Goal: Task Accomplishment & Management: Manage account settings

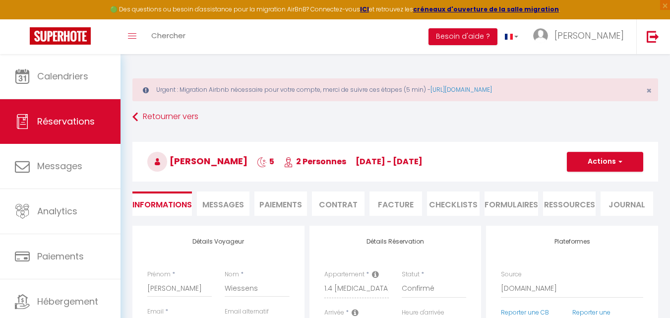
select select "DE"
select select "71496"
select select
select select "14"
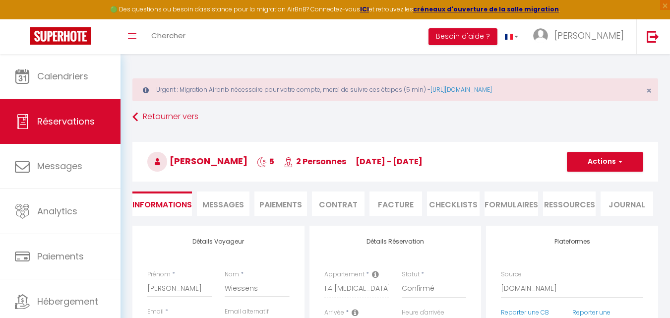
select select "2"
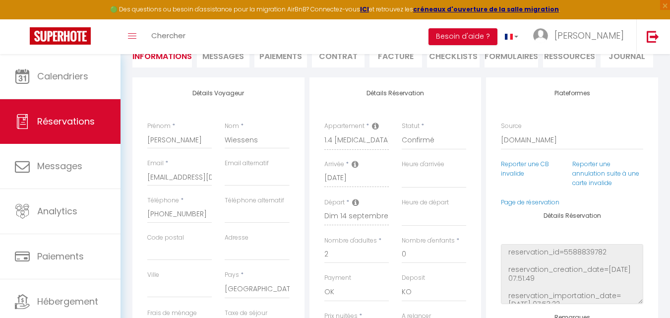
select select
checkbox input "false"
select select
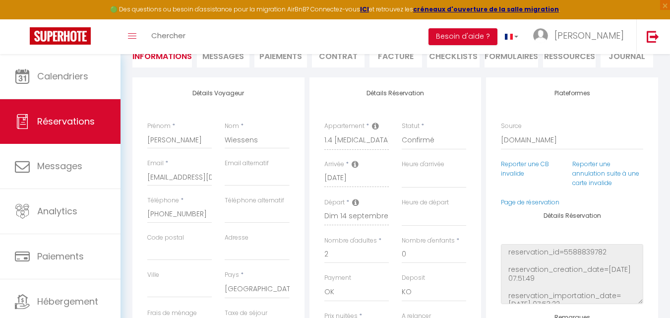
checkbox input "false"
select select
checkbox input "false"
select select
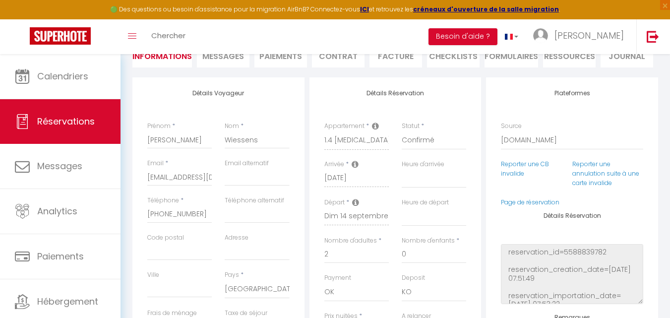
select select
checkbox input "false"
select select
checkbox input "false"
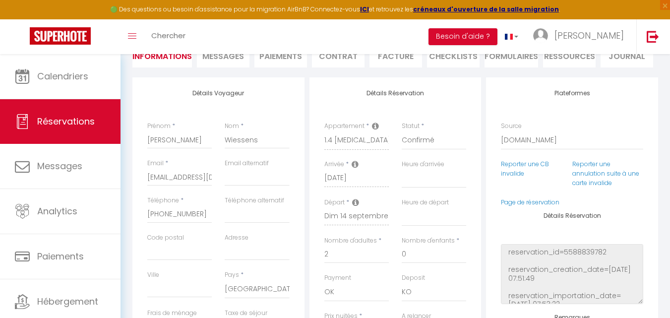
select select
checkbox input "false"
select select
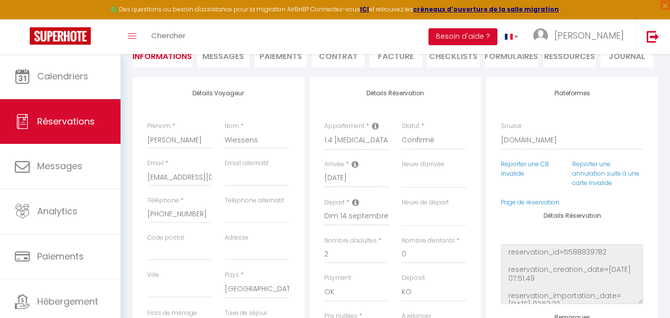
checkbox input "false"
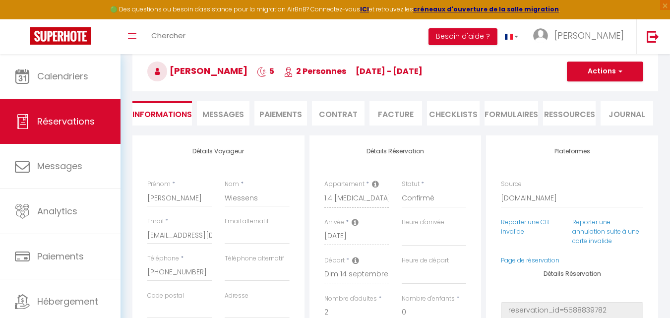
scroll to position [49, 0]
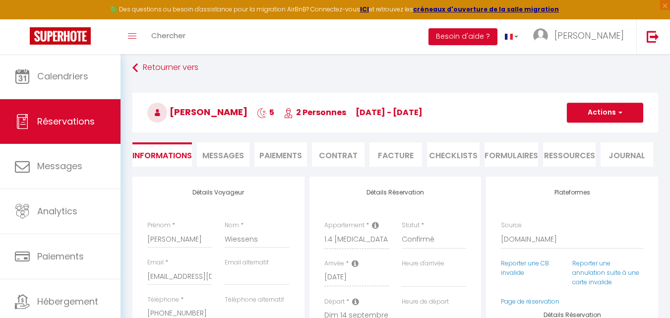
select select
checkbox input "false"
select select
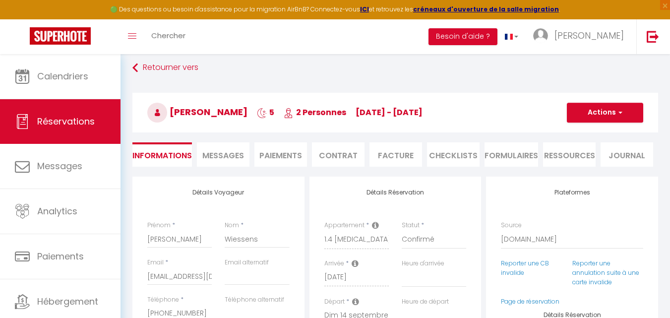
checkbox input "false"
select select
checkbox input "false"
select select
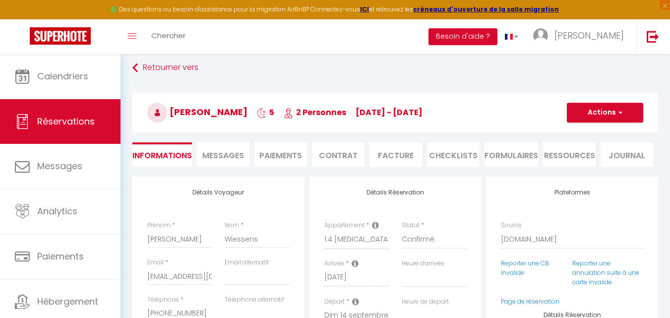
select select
checkbox input "false"
select select
checkbox input "false"
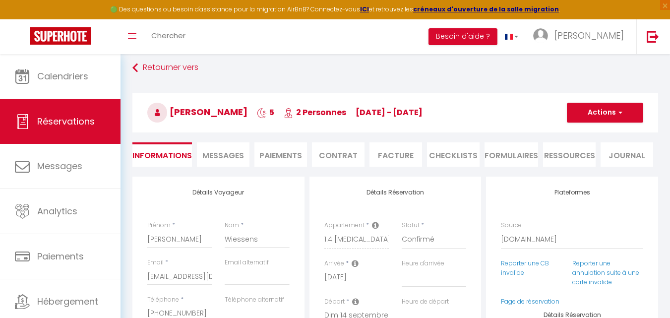
select select
checkbox input "false"
select select
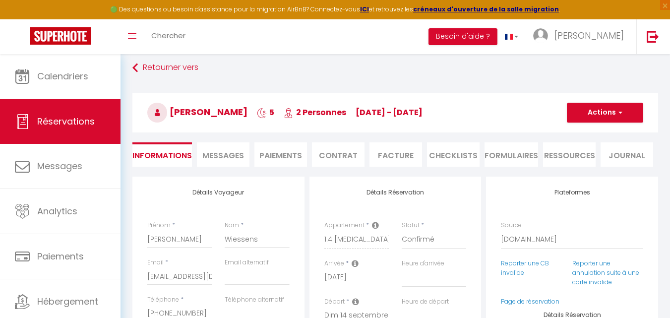
checkbox input "false"
select select
checkbox input "false"
select select
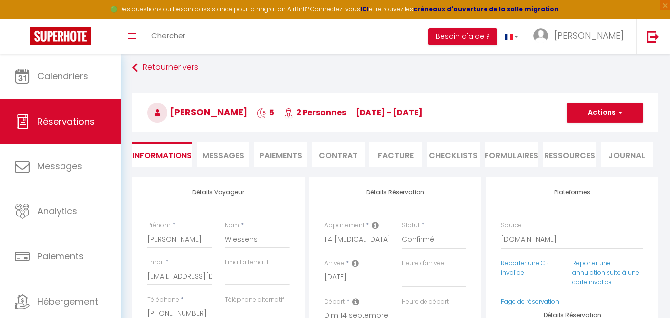
select select
checkbox input "false"
select select
checkbox input "false"
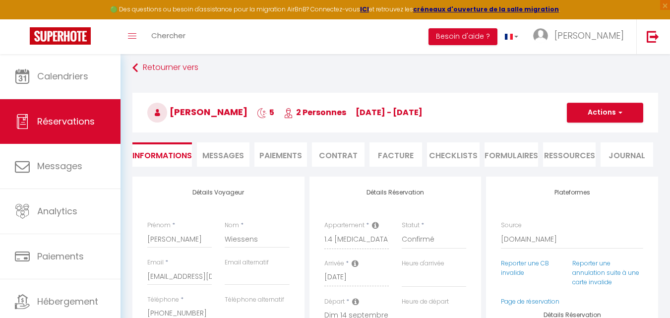
select select
checkbox input "false"
select select
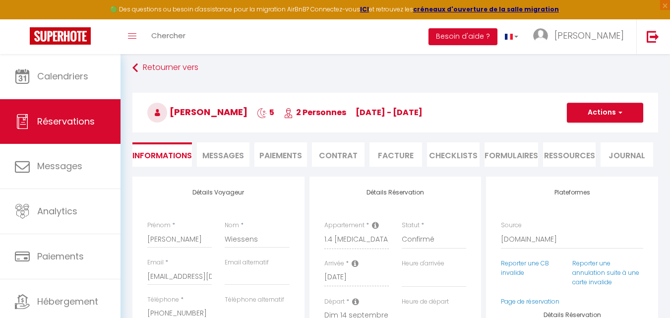
checkbox input "false"
select select
checkbox input "false"
select select
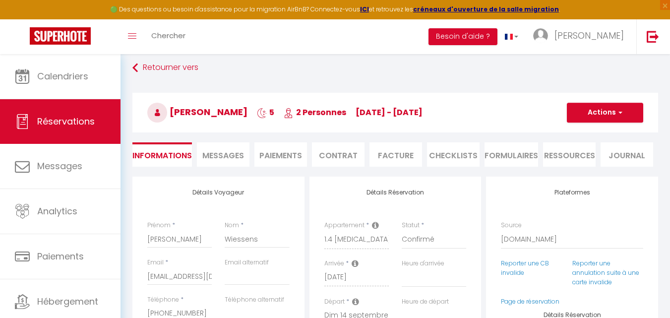
select select
checkbox input "false"
select select
checkbox input "false"
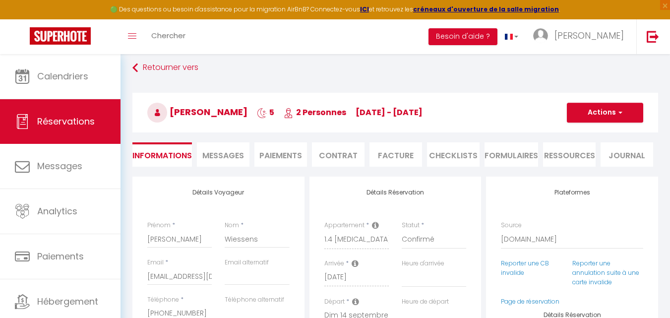
select select
checkbox input "false"
select select
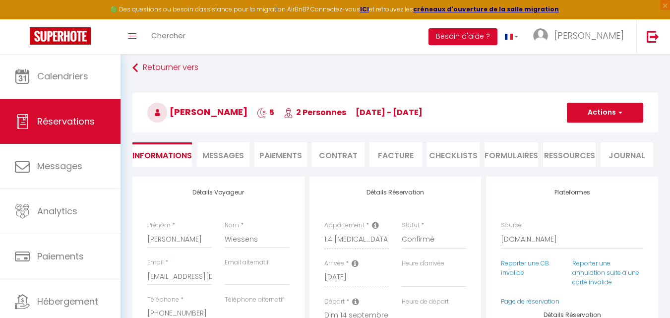
checkbox input "false"
select select
checkbox input "false"
select select
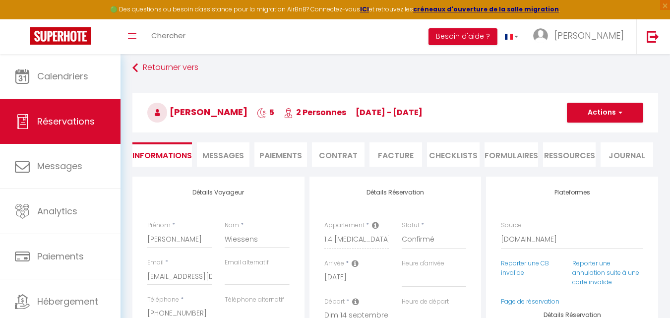
select select
checkbox input "false"
select select
checkbox input "false"
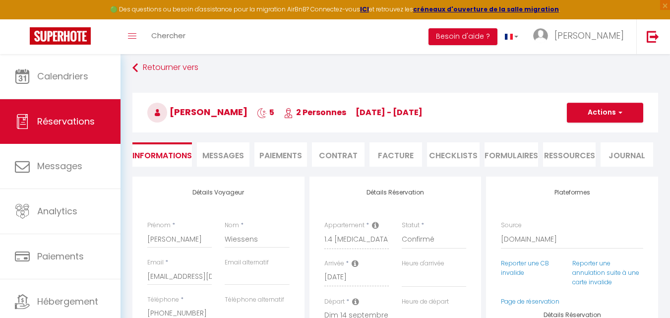
select select
checkbox input "false"
select select
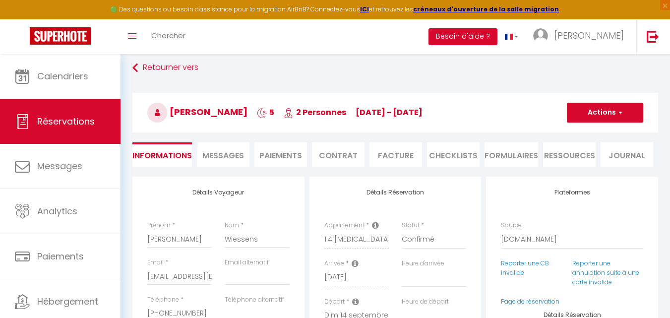
checkbox input "false"
select select
checkbox input "false"
select select
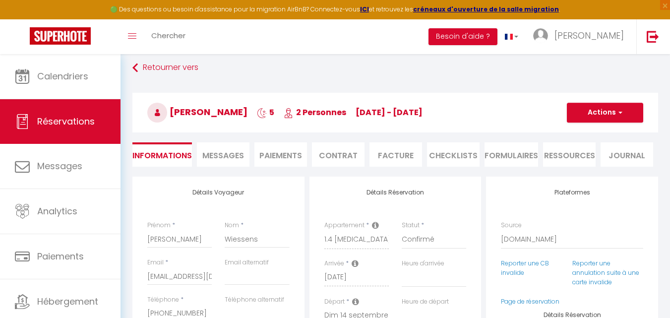
select select
checkbox input "false"
select select
checkbox input "false"
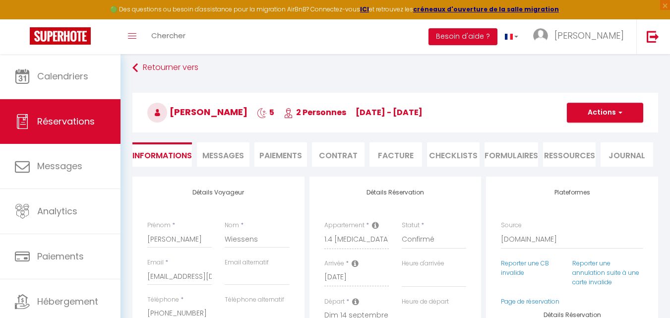
select select
checkbox input "false"
select select
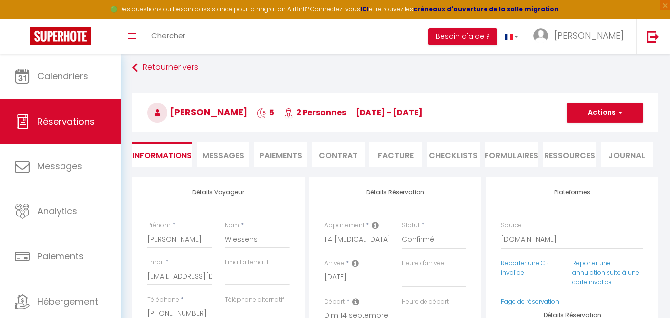
checkbox input "false"
select select
checkbox input "false"
select select
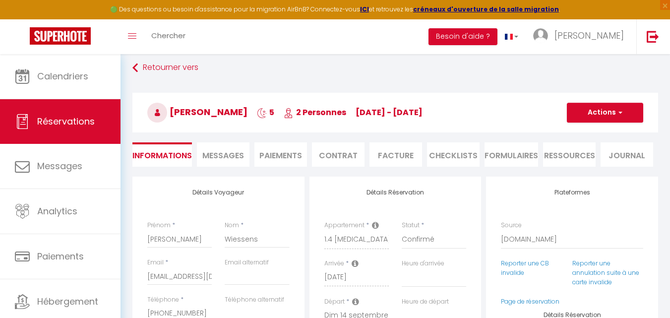
select select
checkbox input "false"
select select
checkbox input "false"
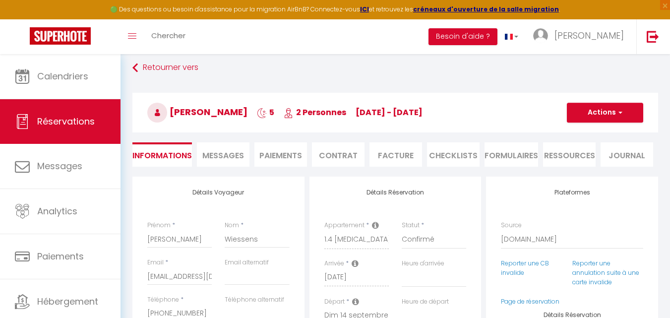
select select
checkbox input "false"
select select
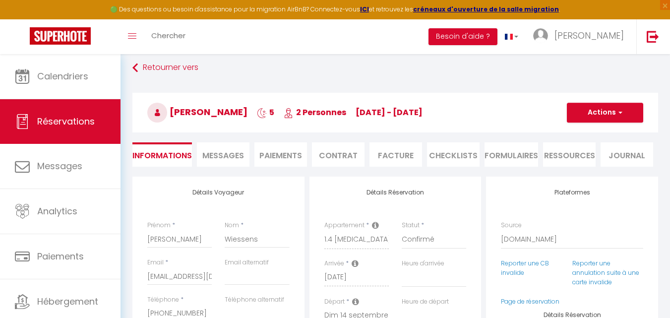
checkbox input "false"
select select
checkbox input "false"
select select
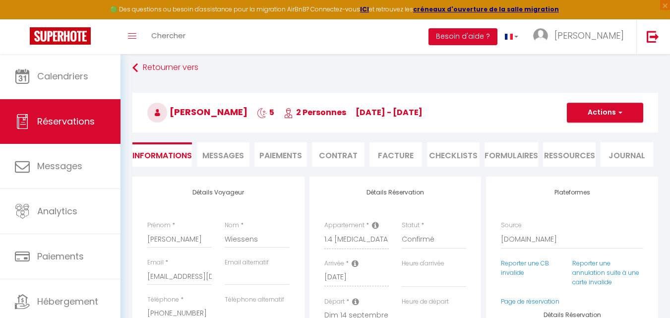
select select
checkbox input "false"
select select
checkbox input "false"
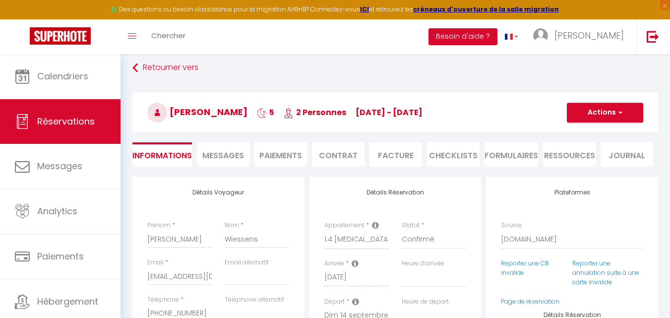
select select
checkbox input "false"
select select
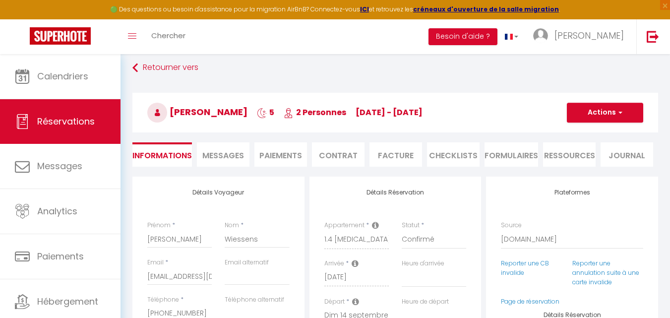
checkbox input "false"
select select
checkbox input "false"
select select
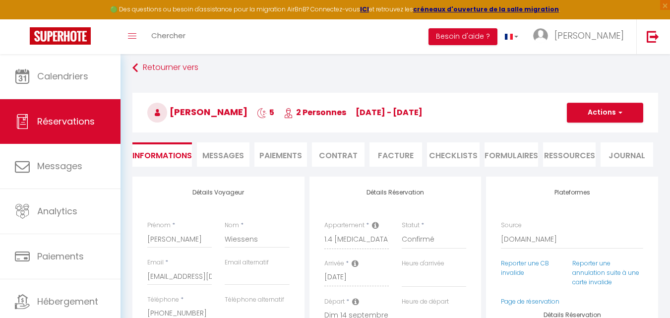
select select
checkbox input "false"
select select
checkbox input "false"
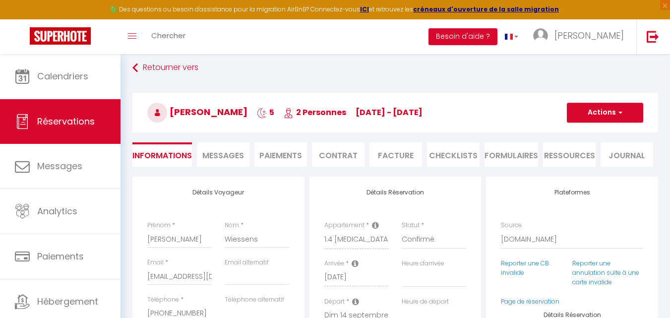
select select
checkbox input "false"
select select
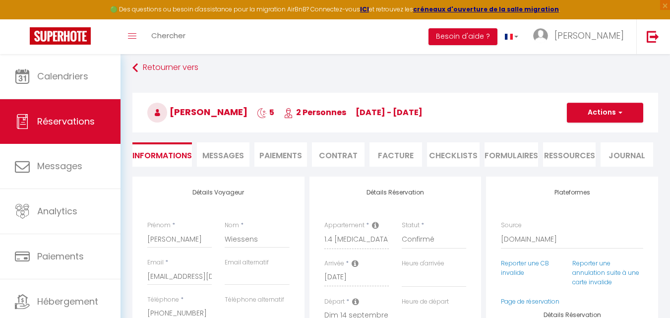
checkbox input "false"
select select
checkbox input "false"
select select
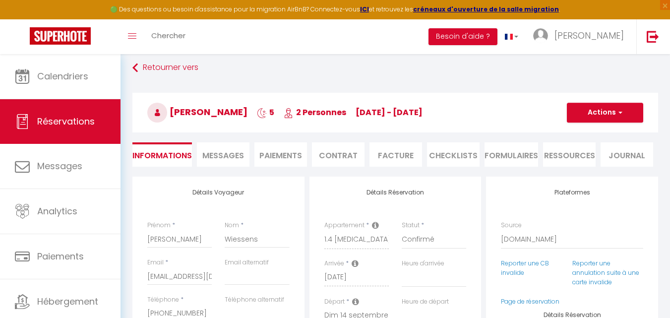
select select
checkbox input "false"
select select
checkbox input "false"
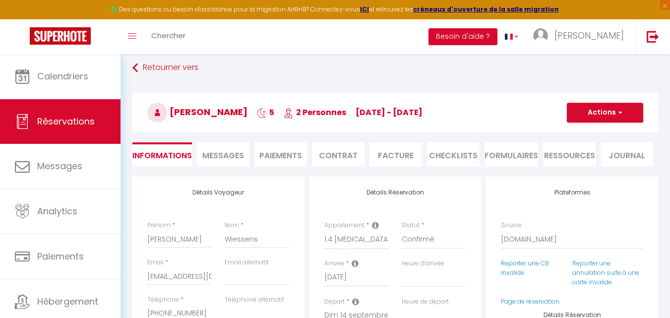
select select
checkbox input "false"
select select
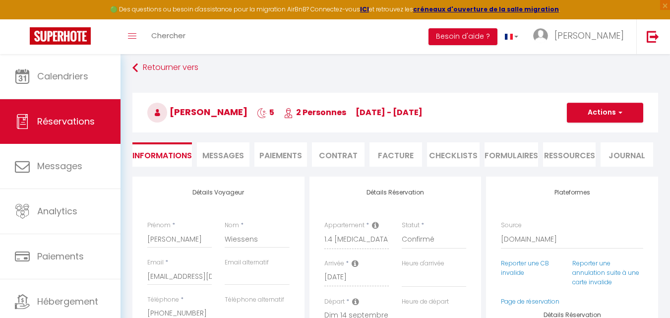
checkbox input "false"
select select
checkbox input "false"
select select
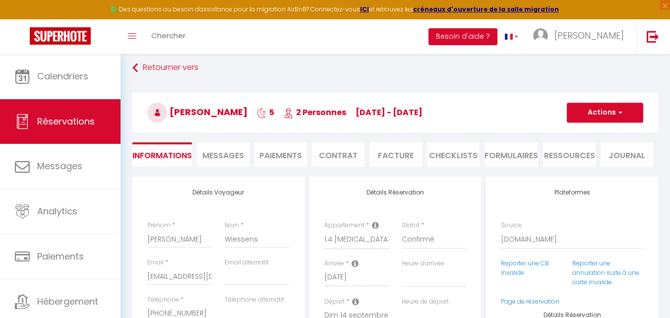
select select
checkbox input "false"
select select
checkbox input "false"
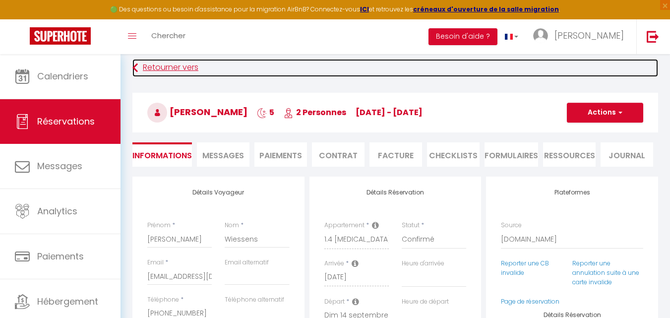
click at [145, 67] on link "Retourner vers" at bounding box center [395, 68] width 526 height 18
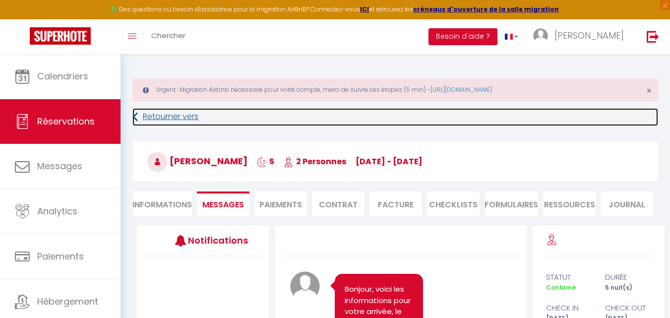
select select
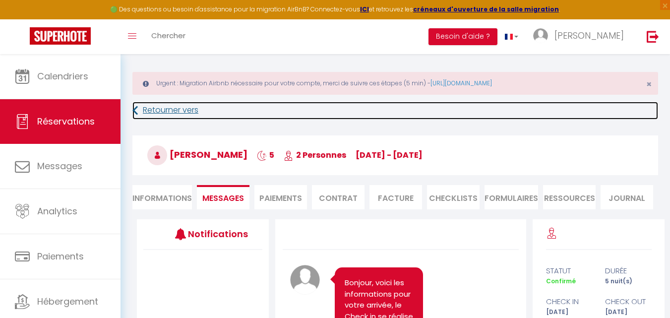
scroll to position [99, 0]
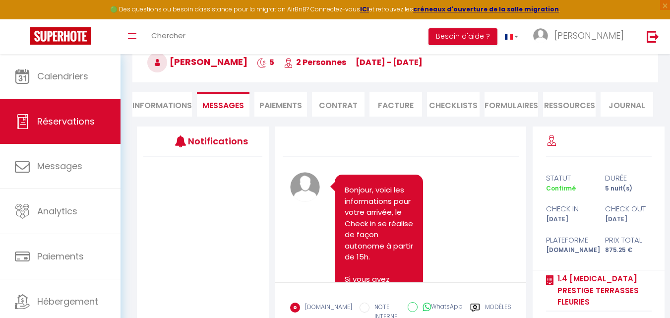
select select
click at [151, 100] on li "Informations" at bounding box center [162, 104] width 60 height 24
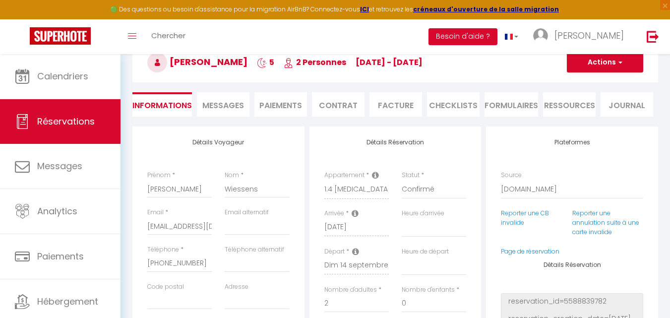
select select
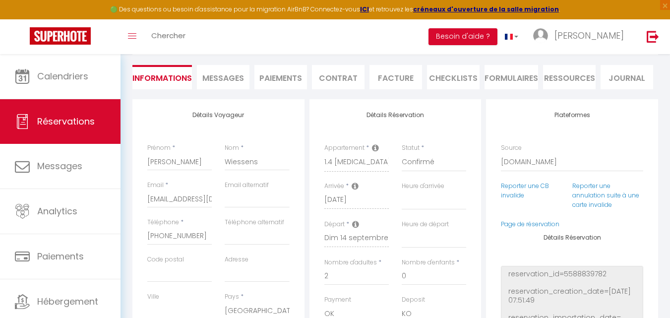
scroll to position [149, 0]
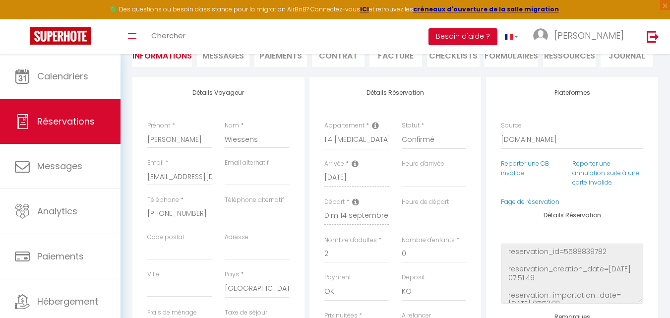
select select
checkbox input "false"
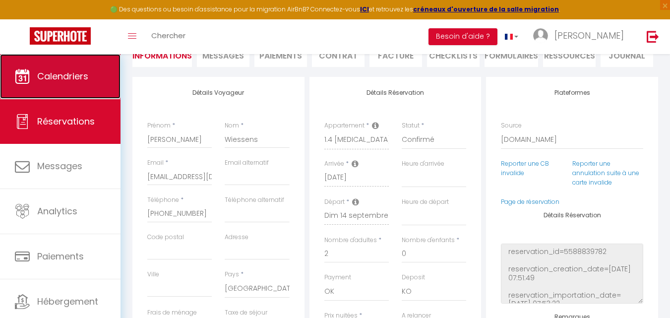
click at [46, 80] on span "Calendriers" at bounding box center [62, 76] width 51 height 12
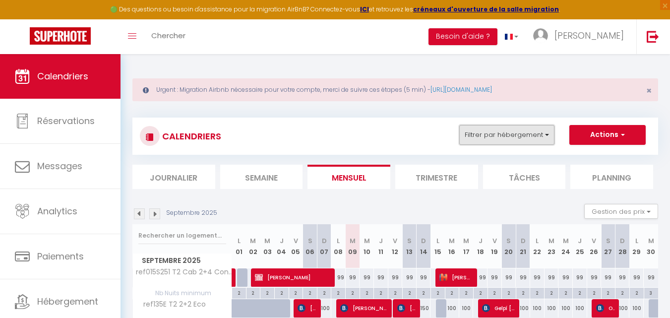
click at [530, 139] on button "Filtrer par hébergement" at bounding box center [506, 135] width 95 height 20
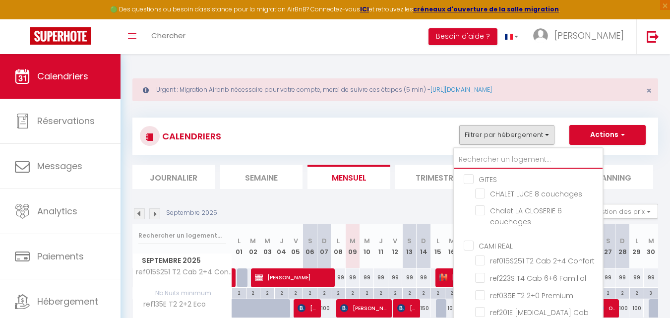
click at [499, 157] on input "text" at bounding box center [528, 160] width 149 height 18
type input "018"
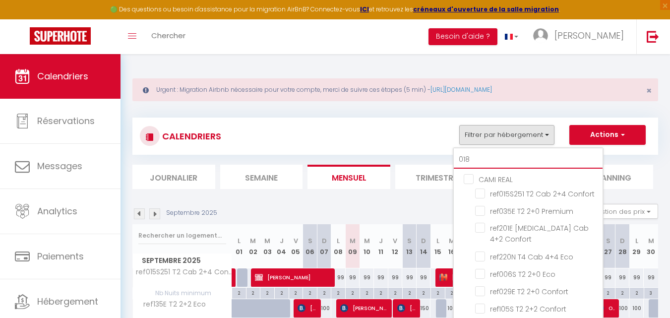
checkbox input "false"
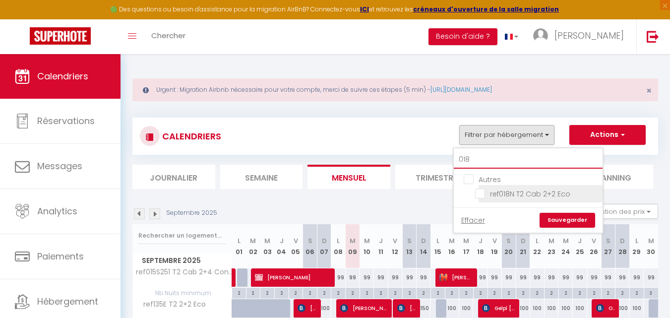
type input "018"
click at [481, 194] on input "ref018N T2 Cab 2+2 Eco" at bounding box center [537, 193] width 124 height 10
checkbox input "true"
click at [564, 219] on link "Sauvegarder" at bounding box center [568, 220] width 56 height 15
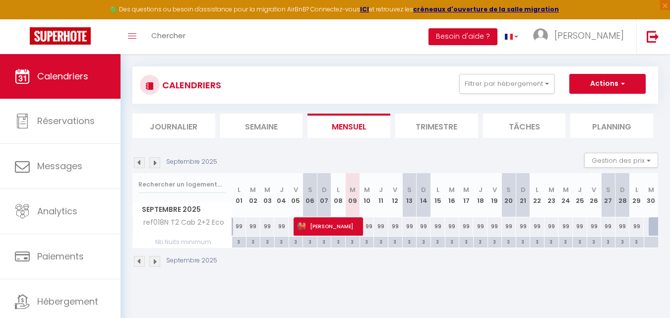
scroll to position [54, 0]
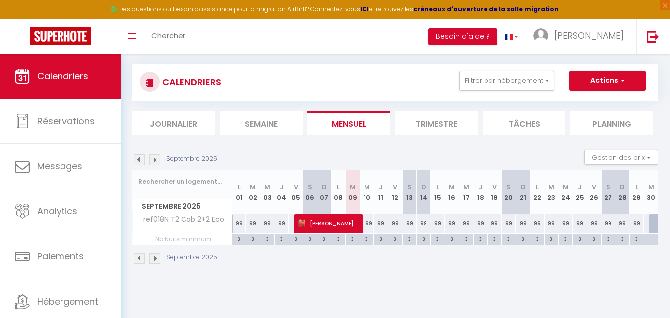
click at [368, 224] on div "99" at bounding box center [367, 223] width 14 height 18
type input "99"
type input "Mer 10 Septembre 2025"
type input "Jeu 11 Septembre 2025"
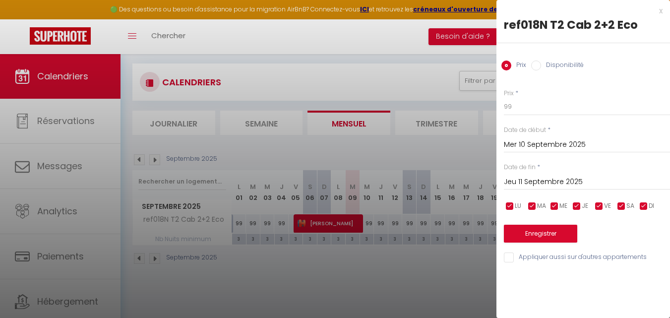
click at [564, 62] on label "Disponibilité" at bounding box center [562, 66] width 43 height 11
click at [541, 62] on input "Disponibilité" at bounding box center [536, 66] width 10 height 10
radio input "true"
radio input "false"
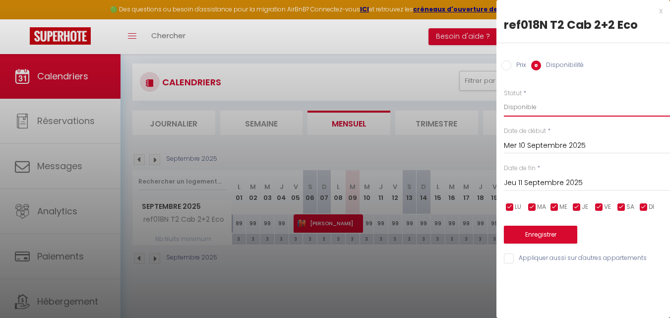
click at [543, 113] on select "Disponible Indisponible" at bounding box center [587, 107] width 166 height 19
select select "0"
click at [504, 98] on select "Disponible Indisponible" at bounding box center [587, 107] width 166 height 19
click at [541, 232] on button "Enregistrer" at bounding box center [540, 235] width 73 height 18
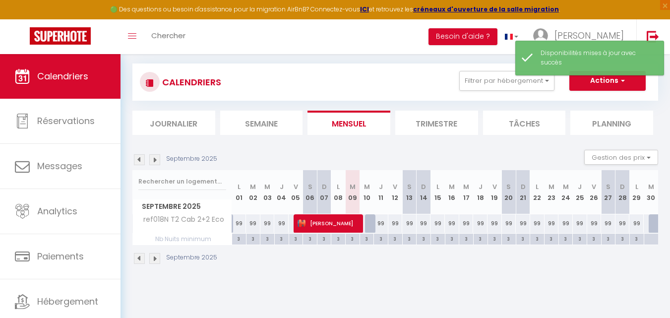
click at [399, 240] on div "3" at bounding box center [395, 238] width 14 height 9
type input "3"
type input "Ven 12 Septembre 2025"
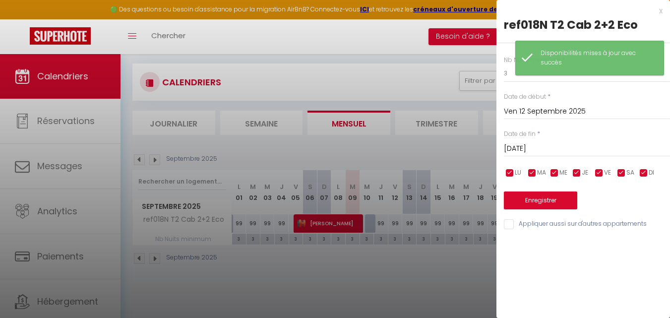
click at [532, 149] on input "[DATE]" at bounding box center [587, 148] width 166 height 13
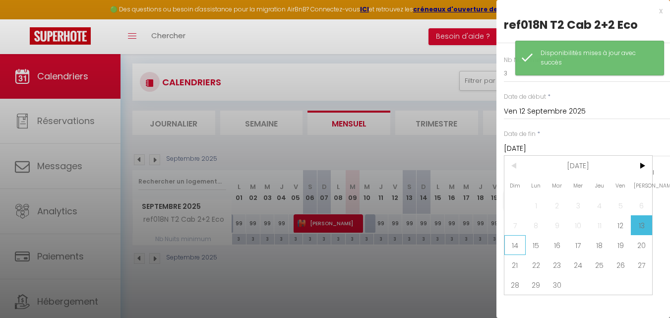
click at [519, 242] on span "14" at bounding box center [514, 245] width 21 height 20
type input "Dim 14 Septembre 2025"
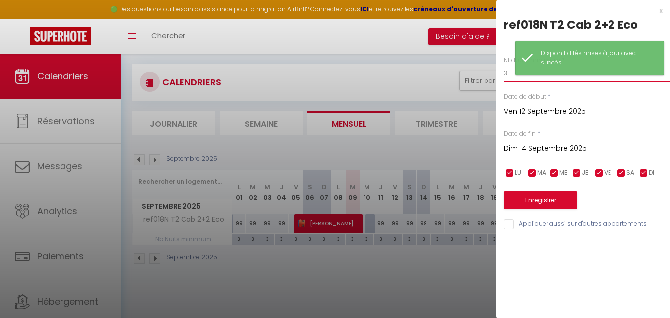
click at [518, 75] on input "3" at bounding box center [587, 73] width 166 height 18
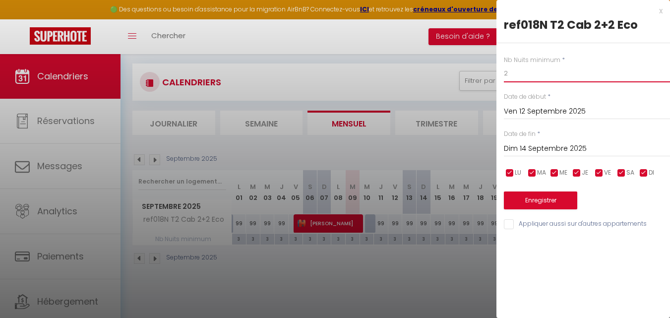
type input "2"
click at [542, 198] on button "Enregistrer" at bounding box center [540, 200] width 73 height 18
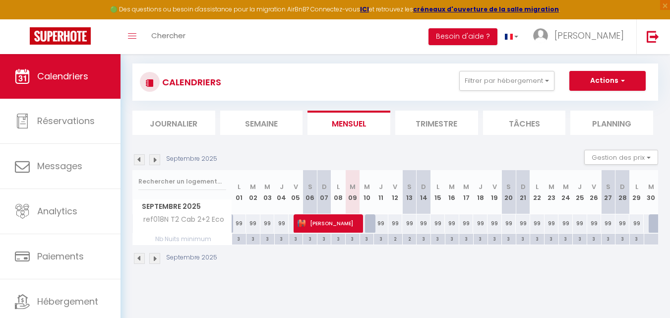
click at [500, 140] on section "Septembre 2025 Gestion des prix Nb Nuits minimum Règles Disponibilité Septembre…" at bounding box center [395, 207] width 526 height 134
click at [507, 87] on button "Filtrer par hébergement" at bounding box center [506, 81] width 95 height 20
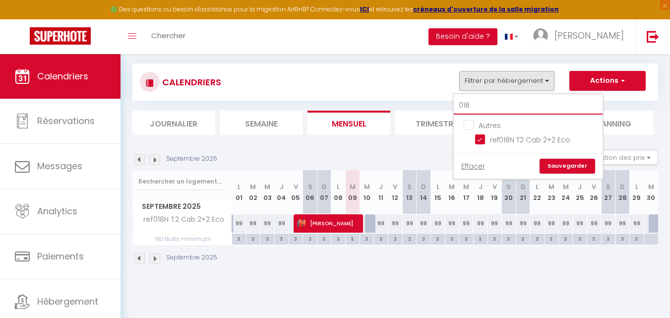
click at [499, 102] on input "018" at bounding box center [528, 106] width 149 height 18
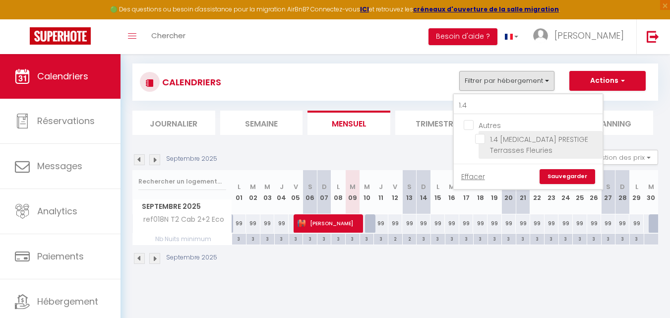
click at [486, 143] on input "1.4 [MEDICAL_DATA] PRESTIGE Terrasses Fleuries" at bounding box center [537, 139] width 124 height 10
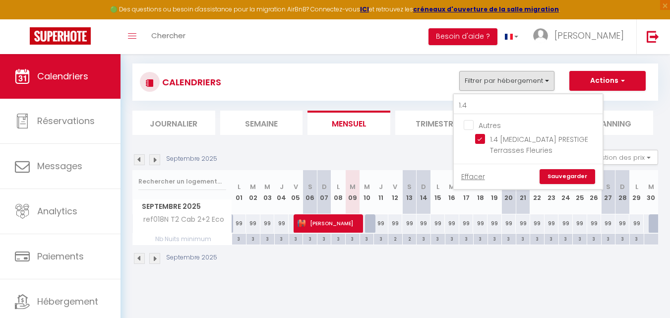
click at [560, 175] on link "Sauvegarder" at bounding box center [568, 176] width 56 height 15
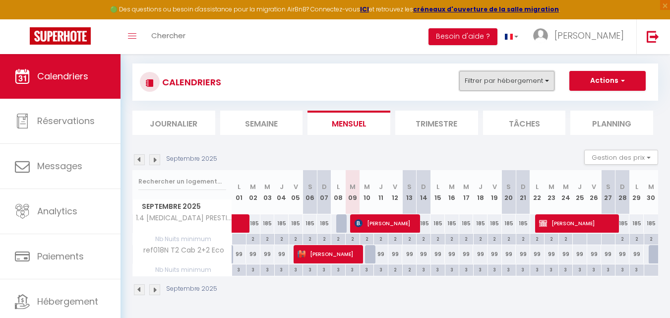
click at [492, 83] on button "Filtrer par hébergement" at bounding box center [506, 81] width 95 height 20
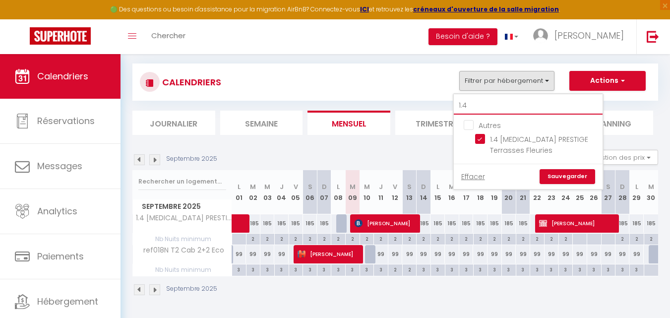
click at [492, 108] on input "1.4" at bounding box center [528, 106] width 149 height 18
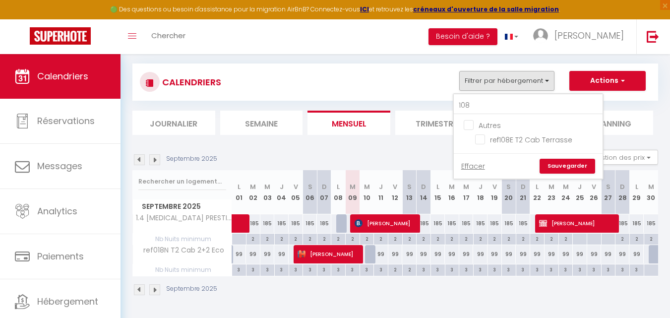
click at [482, 139] on input "ref108E T2 Cab Terrasse" at bounding box center [537, 139] width 124 height 10
click at [583, 167] on link "Sauvegarder" at bounding box center [568, 166] width 56 height 15
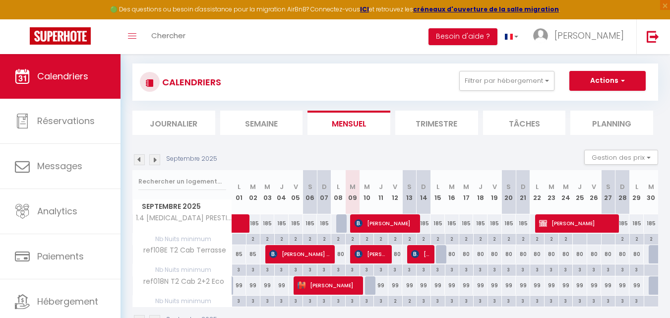
click at [398, 255] on div "80" at bounding box center [395, 254] width 14 height 18
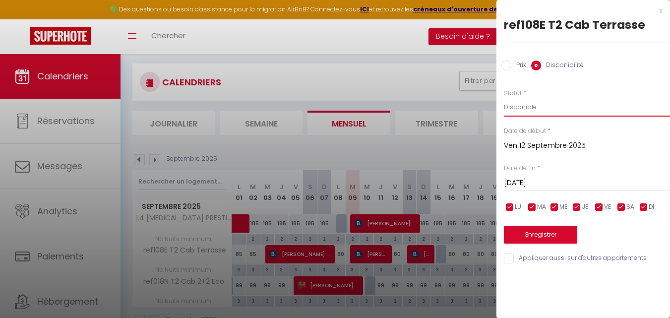
click at [541, 110] on select "Disponible Indisponible" at bounding box center [587, 107] width 166 height 19
click at [504, 98] on select "Disponible Indisponible" at bounding box center [587, 107] width 166 height 19
click at [544, 234] on button "Enregistrer" at bounding box center [540, 235] width 73 height 18
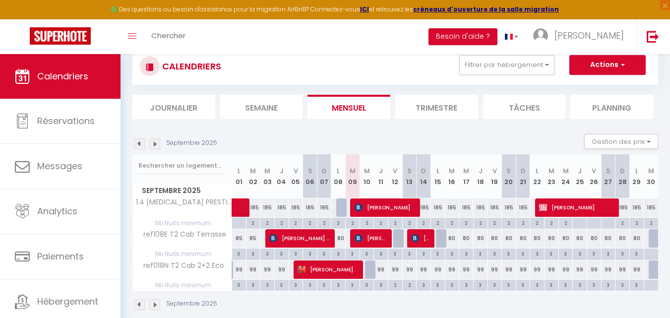
scroll to position [84, 0]
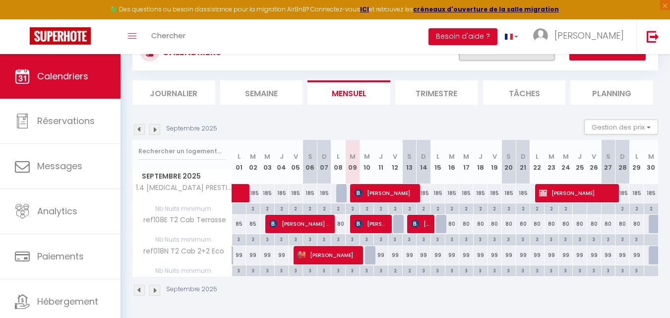
click at [503, 59] on button "Filtrer par hébergement" at bounding box center [506, 51] width 95 height 20
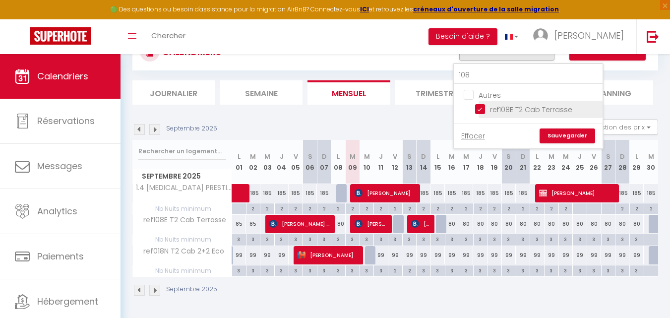
click at [481, 112] on input "ref108E T2 Cab Terrasse" at bounding box center [537, 109] width 124 height 10
click at [483, 79] on input "108" at bounding box center [528, 75] width 149 height 18
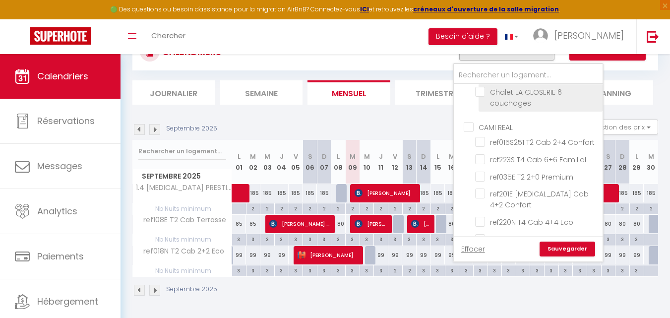
scroll to position [99, 0]
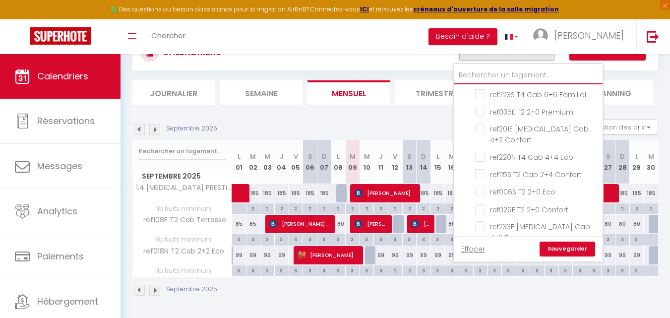
drag, startPoint x: 520, startPoint y: 135, endPoint x: 565, endPoint y: 79, distance: 72.3
click at [565, 79] on input "text" at bounding box center [528, 75] width 149 height 18
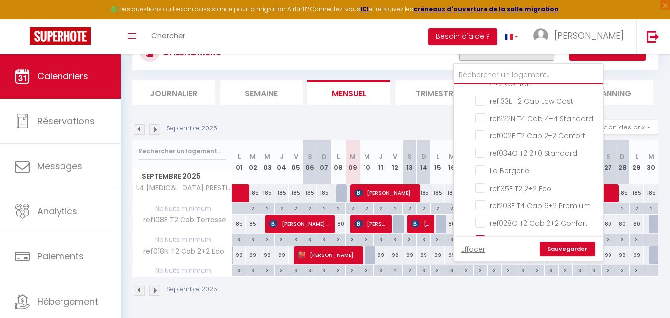
scroll to position [738, 0]
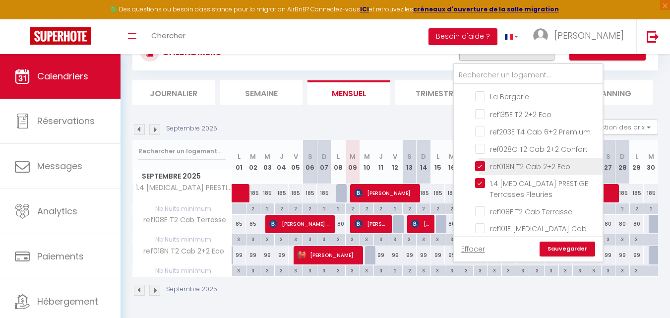
drag, startPoint x: 479, startPoint y: 115, endPoint x: 481, endPoint y: 121, distance: 6.3
click at [479, 161] on input "ref018N T2 Cab 2+2 Eco" at bounding box center [537, 166] width 124 height 10
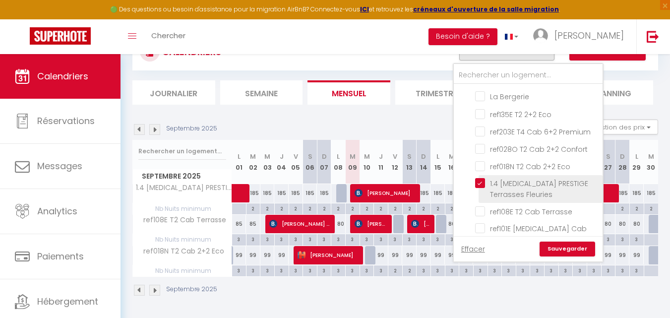
click at [481, 178] on input "1.4 [MEDICAL_DATA] PRESTIGE Terrasses Fleuries" at bounding box center [537, 183] width 124 height 10
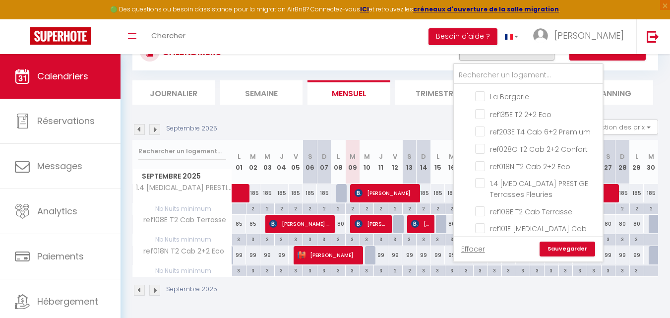
click at [554, 246] on link "Sauvegarder" at bounding box center [568, 249] width 56 height 15
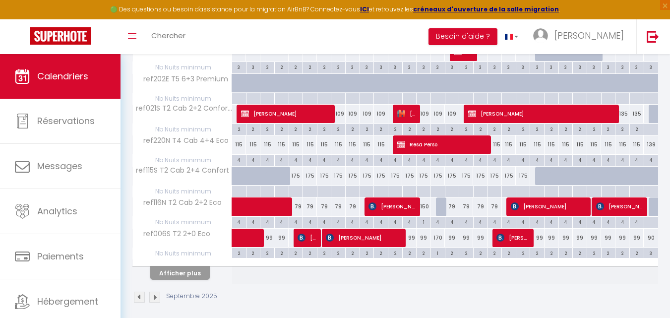
scroll to position [630, 0]
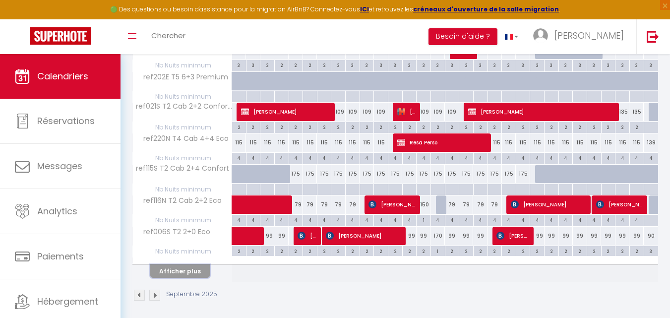
click at [194, 270] on button "Afficher plus" at bounding box center [180, 270] width 60 height 13
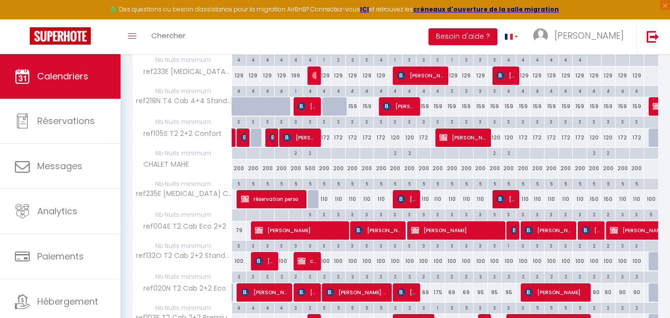
scroll to position [1032, 0]
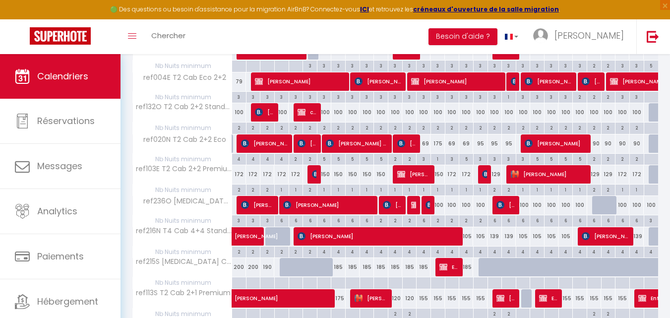
click at [469, 250] on div "4" at bounding box center [466, 250] width 14 height 9
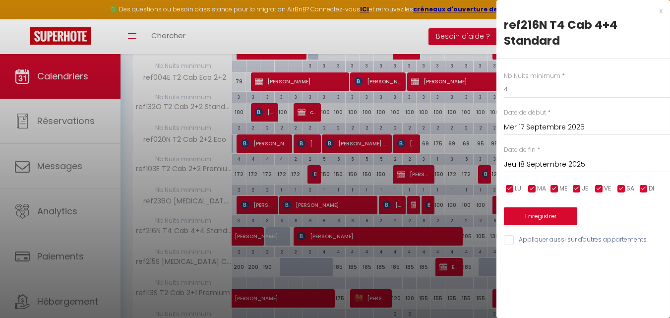
click at [570, 165] on input "Jeu 18 Septembre 2025" at bounding box center [587, 164] width 166 height 13
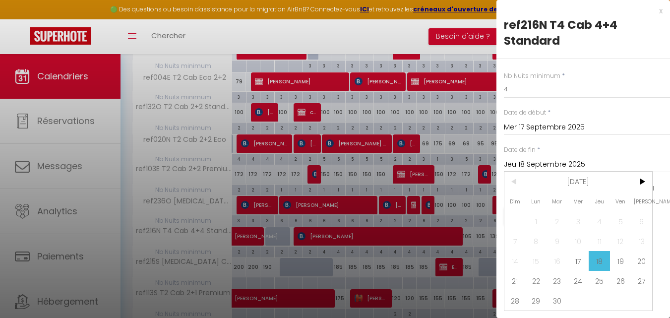
click at [561, 305] on span "30" at bounding box center [557, 301] width 21 height 20
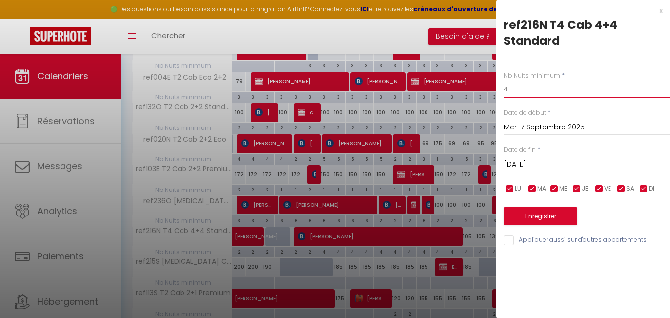
click at [519, 87] on input "4" at bounding box center [587, 89] width 166 height 18
click at [531, 214] on button "Enregistrer" at bounding box center [540, 216] width 73 height 18
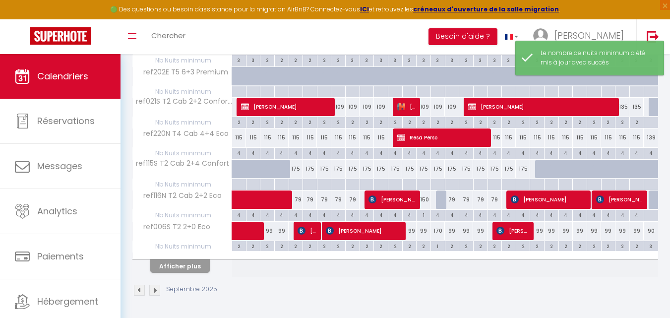
scroll to position [635, 0]
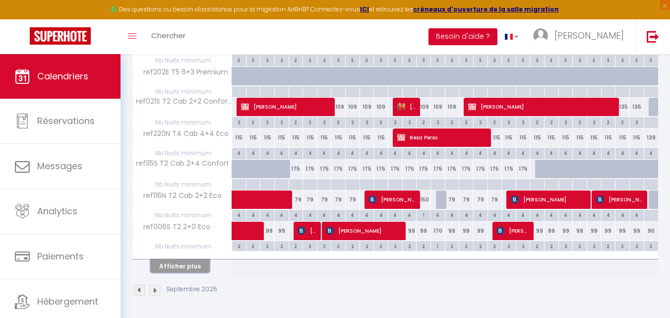
click at [202, 269] on button "Afficher plus" at bounding box center [180, 265] width 60 height 13
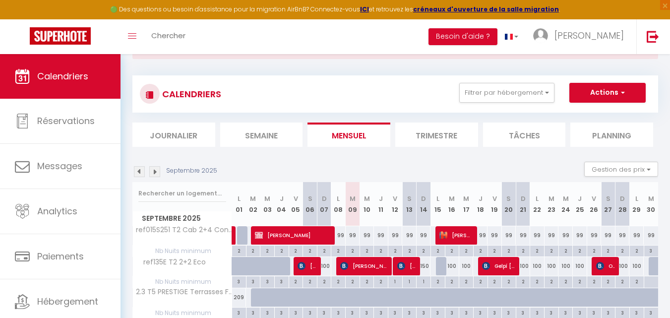
scroll to position [0, 0]
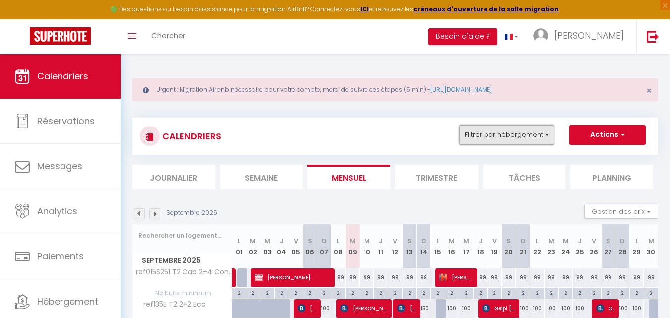
click at [521, 144] on button "Filtrer par hébergement" at bounding box center [506, 135] width 95 height 20
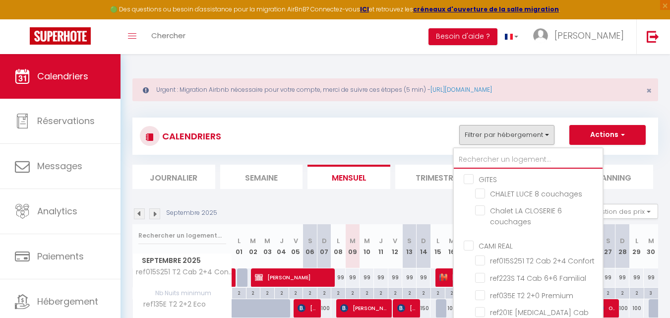
click at [516, 155] on input "text" at bounding box center [528, 160] width 149 height 18
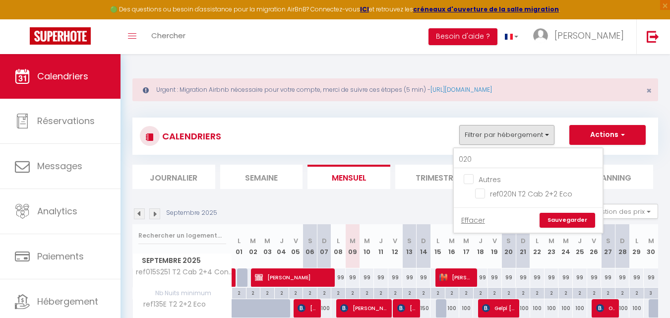
click at [482, 194] on input "ref020N T2 Cab 2+2 Eco" at bounding box center [537, 193] width 124 height 10
click at [487, 159] on input "020" at bounding box center [528, 160] width 149 height 18
click at [475, 160] on input "116" at bounding box center [528, 160] width 149 height 18
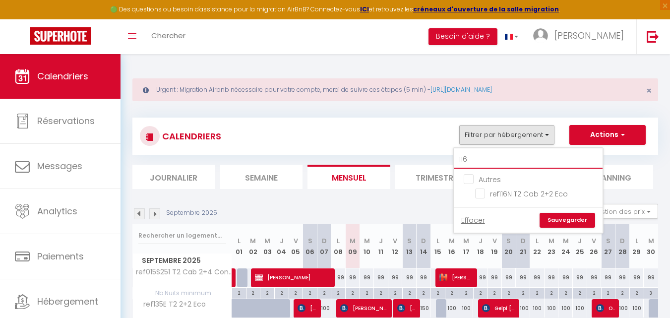
click at [475, 160] on input "116" at bounding box center [528, 160] width 149 height 18
click at [477, 197] on input "ref004E T2 Cab Eco 2+2" at bounding box center [537, 193] width 124 height 10
click at [572, 218] on link "Sauvegarder" at bounding box center [568, 220] width 56 height 15
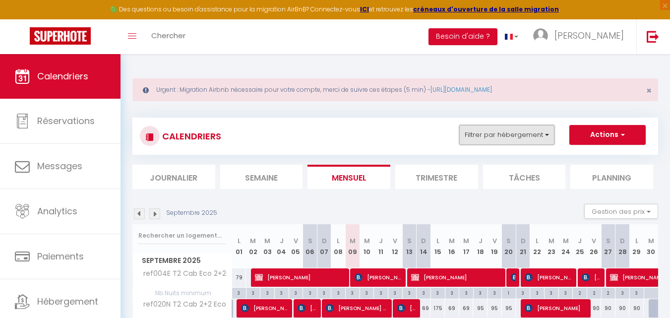
click at [495, 127] on button "Filtrer par hébergement" at bounding box center [506, 135] width 95 height 20
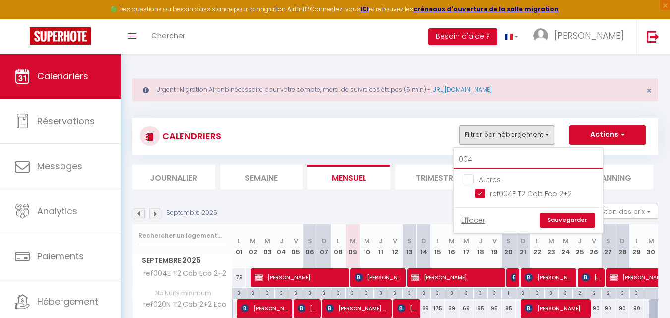
click at [495, 154] on input "004" at bounding box center [528, 160] width 149 height 18
click at [479, 194] on input "ref028O T2 Cab 2+2 Confort" at bounding box center [537, 193] width 124 height 10
click at [557, 220] on link "Sauvegarder" at bounding box center [568, 220] width 56 height 15
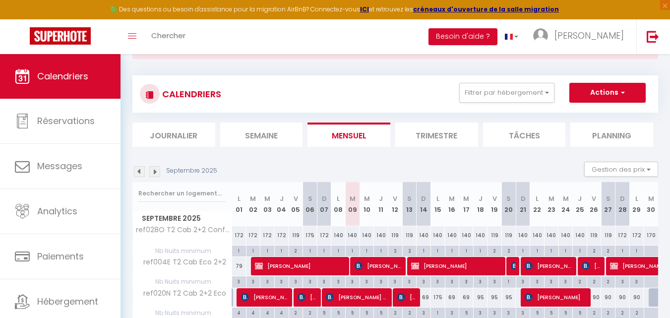
scroll to position [84, 0]
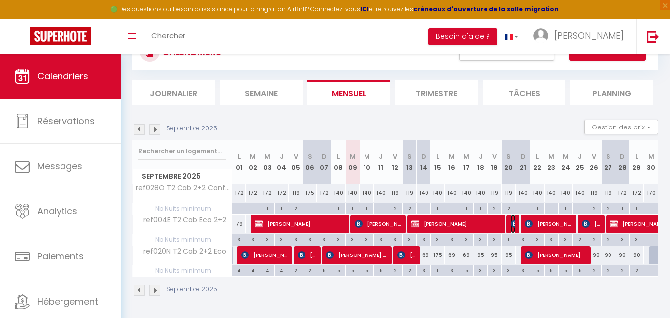
click at [513, 223] on img at bounding box center [515, 224] width 8 height 8
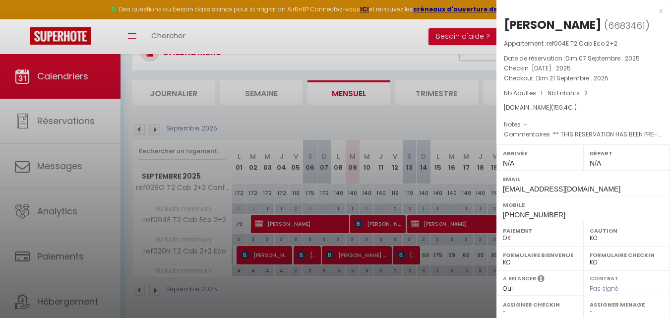
click at [653, 10] on div "x" at bounding box center [579, 11] width 166 height 12
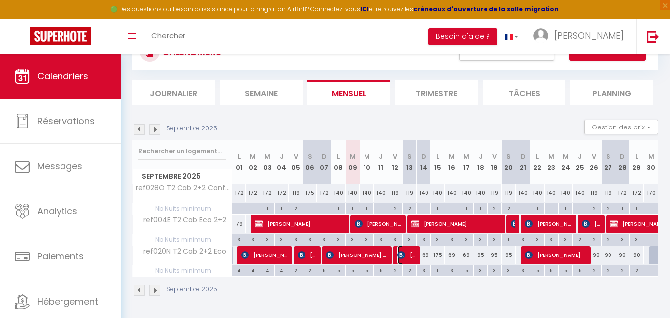
click at [407, 252] on span "[PERSON_NAME]" at bounding box center [406, 254] width 19 height 19
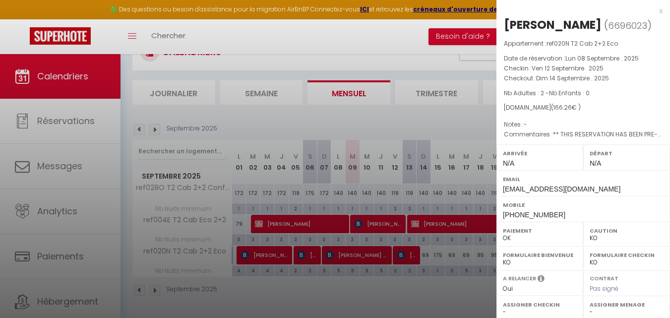
click at [653, 11] on div "x" at bounding box center [579, 11] width 166 height 12
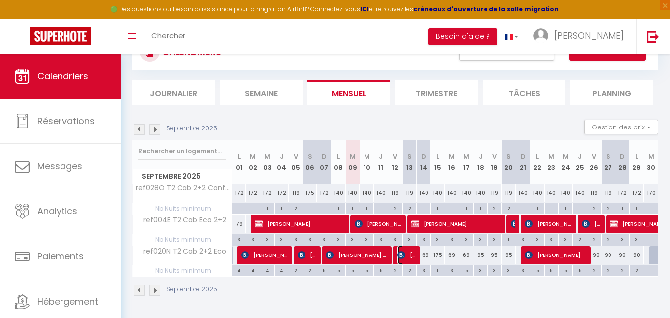
click at [406, 256] on span "[PERSON_NAME]" at bounding box center [406, 254] width 19 height 19
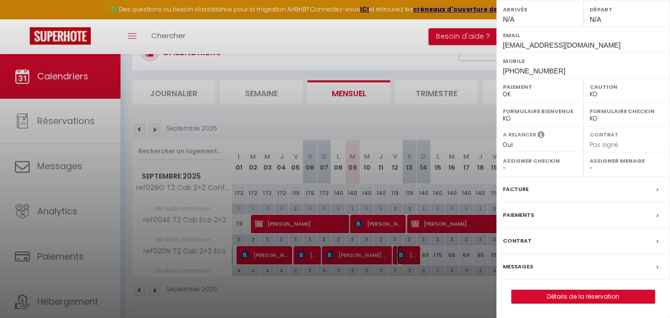
scroll to position [144, 0]
click at [434, 289] on div at bounding box center [335, 159] width 670 height 318
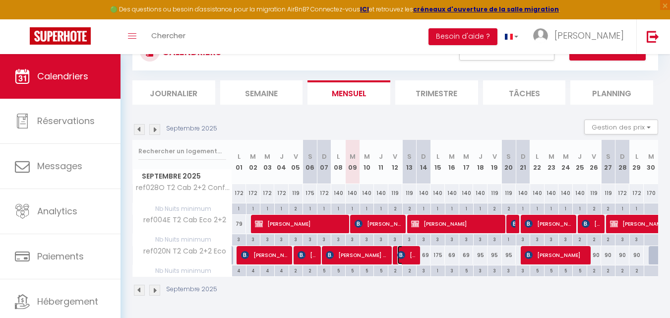
click at [415, 256] on span "[PERSON_NAME]" at bounding box center [406, 254] width 19 height 19
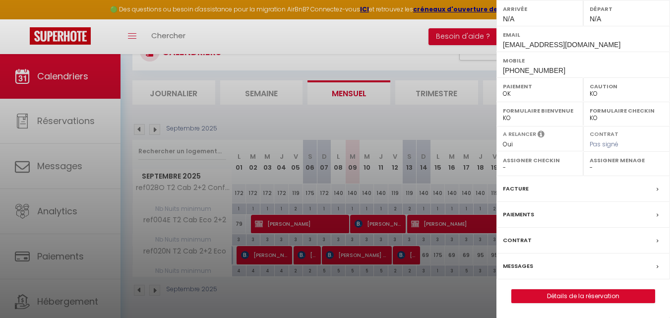
click at [460, 299] on div at bounding box center [335, 159] width 670 height 318
